Goal: Browse casually

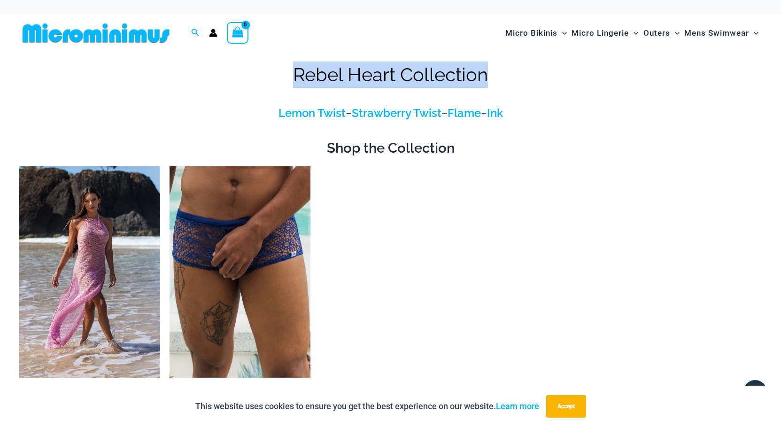
copy h1 "Rebel Heart Collection"
drag, startPoint x: 490, startPoint y: 76, endPoint x: 295, endPoint y: 70, distance: 195.0
click at [295, 70] on h1 "Rebel Heart Collection" at bounding box center [391, 75] width 744 height 26
